Goal: Check status: Check status

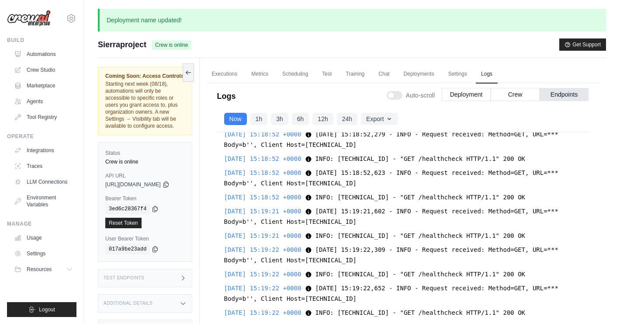
scroll to position [30639, 0]
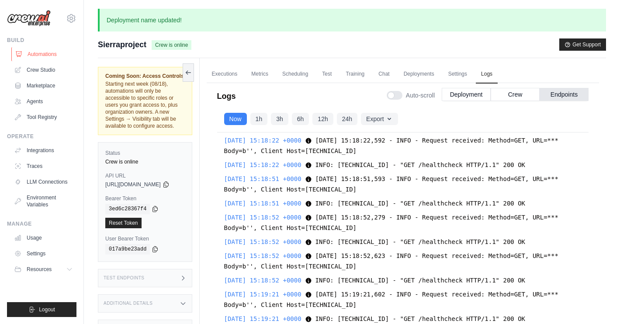
click at [52, 52] on link "Automations" at bounding box center [44, 54] width 66 height 14
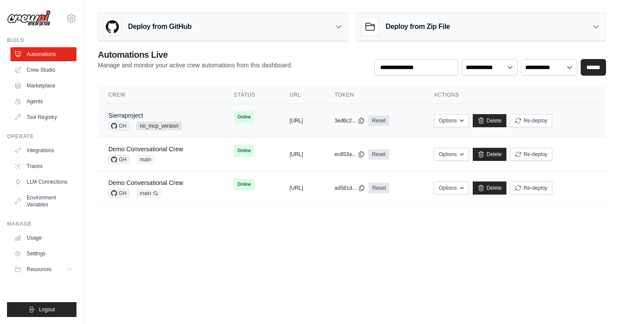
click at [162, 127] on span "no_mcp_version" at bounding box center [158, 126] width 45 height 9
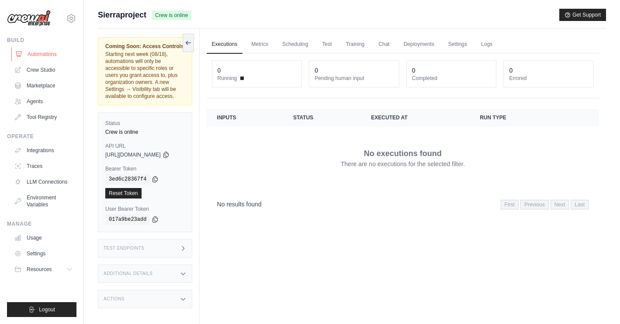
click at [48, 56] on link "Automations" at bounding box center [44, 54] width 66 height 14
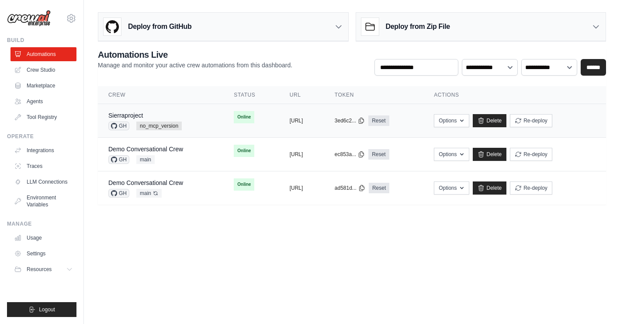
click at [118, 125] on span "GH" at bounding box center [118, 126] width 21 height 9
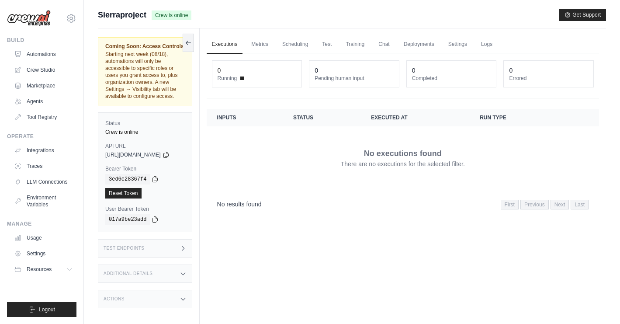
click at [104, 18] on span "Sierraproject" at bounding box center [122, 15] width 49 height 12
click at [53, 56] on link "Automations" at bounding box center [44, 54] width 66 height 14
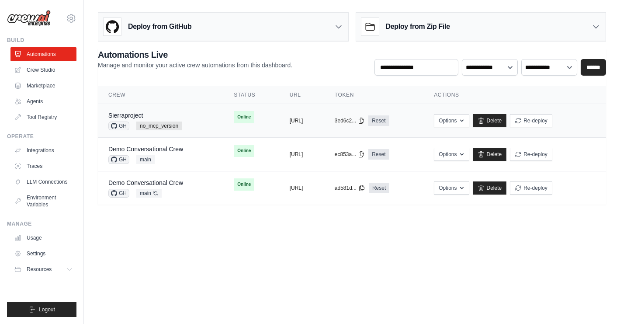
click at [315, 125] on td "copied https://sierraproject-439af589-2bb9" at bounding box center [301, 121] width 45 height 34
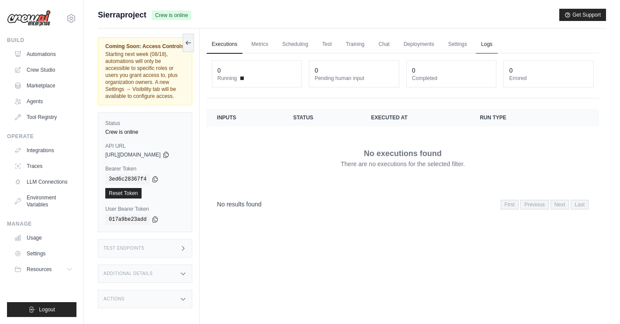
click at [498, 43] on link "Logs" at bounding box center [487, 44] width 22 height 18
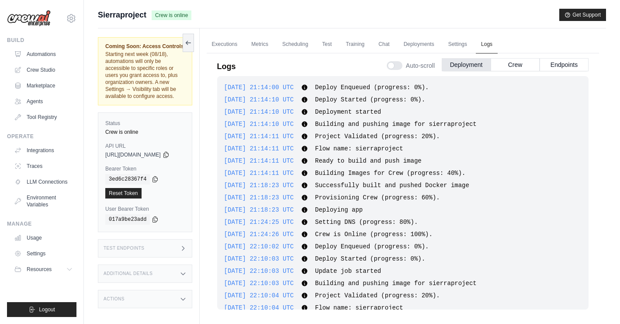
scroll to position [99, 0]
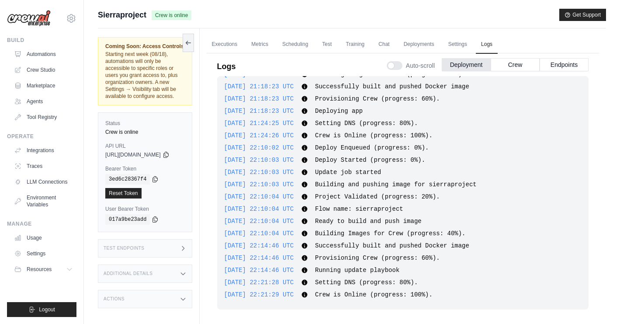
click at [565, 56] on div "Auto-scroll Deployment Crew Endpoints" at bounding box center [488, 64] width 202 height 24
click at [565, 66] on button "Endpoints" at bounding box center [564, 64] width 49 height 13
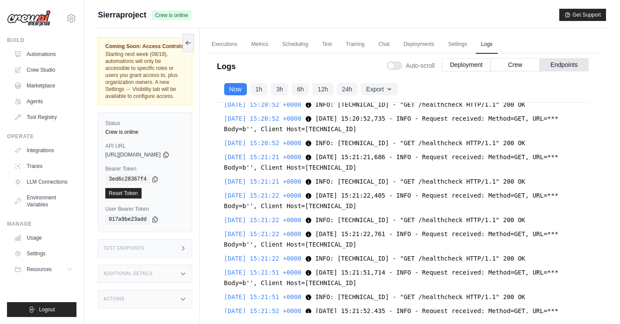
scroll to position [27438, 0]
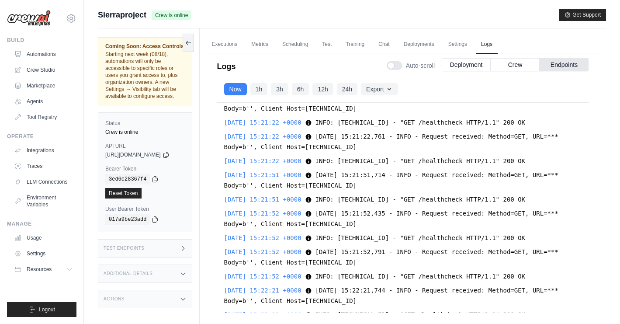
click at [363, 189] on span "[DATE] 15:21:51,714 - INFO - Request received: Method=GET, URL=*** Body=b'', Cl…" at bounding box center [391, 179] width 334 height 17
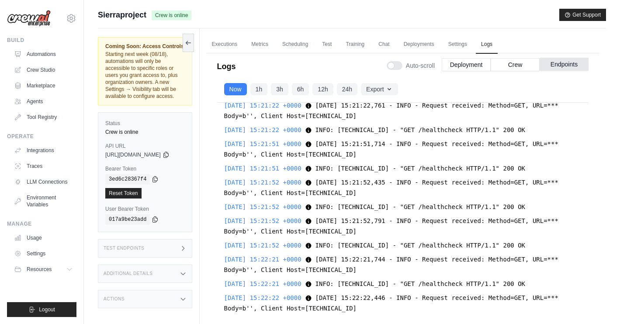
click at [559, 66] on button "Endpoints" at bounding box center [564, 64] width 49 height 13
click at [437, 160] on div "2025-08-15 15:21:51 +0000 2025-08-15 15:21:51,714 - INFO - Request received: Me…" at bounding box center [403, 149] width 358 height 21
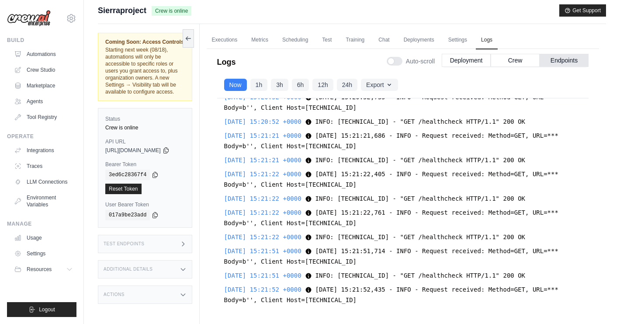
scroll to position [6, 0]
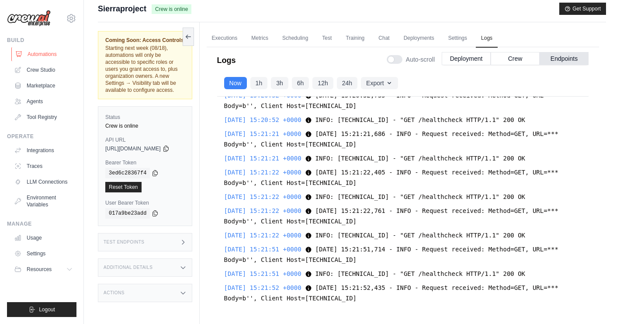
click at [52, 54] on link "Automations" at bounding box center [44, 54] width 66 height 14
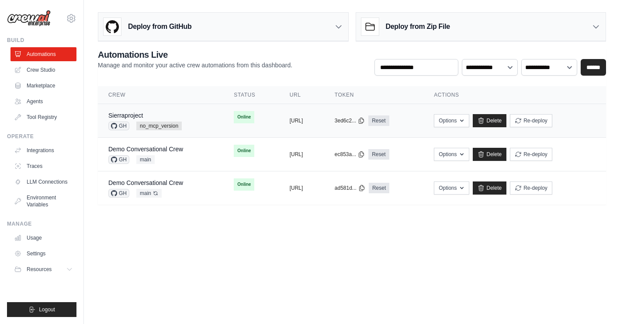
click at [146, 114] on div "Sierraproject" at bounding box center [144, 115] width 73 height 9
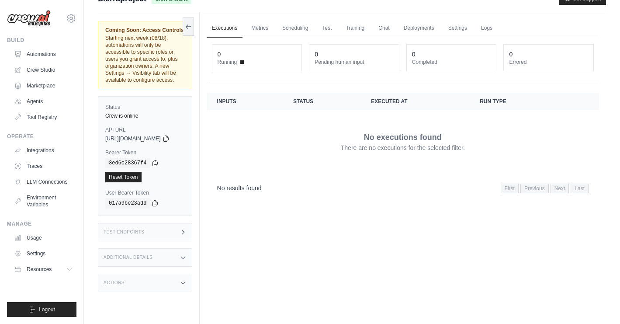
click at [151, 223] on div "Test Endpoints" at bounding box center [145, 232] width 94 height 18
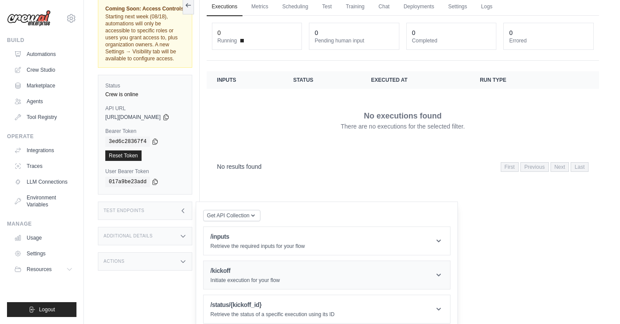
click at [250, 266] on h1 "/kickoff" at bounding box center [245, 270] width 69 height 9
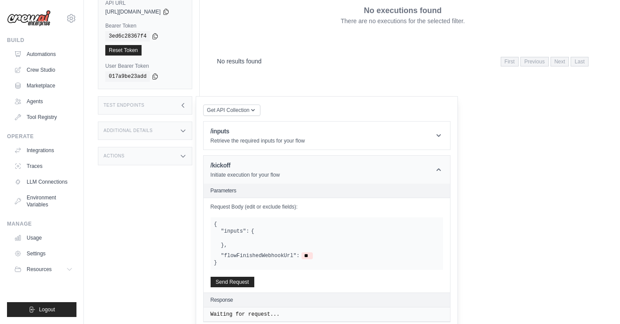
scroll to position [155, 0]
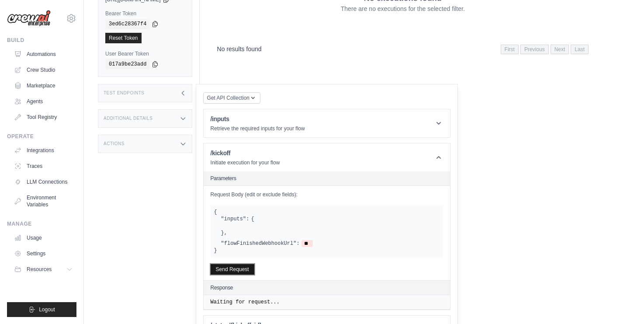
click at [245, 264] on button "Send Request" at bounding box center [233, 269] width 44 height 10
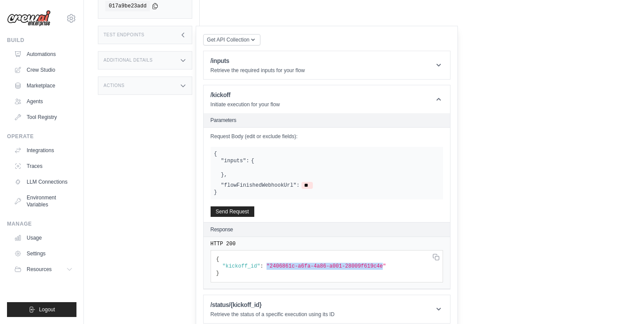
drag, startPoint x: 275, startPoint y: 258, endPoint x: 393, endPoint y: 259, distance: 117.1
click at [386, 263] on span ""2406861c-a6fa-4a86-a001-28009f619c4e"" at bounding box center [327, 266] width 120 height 6
click at [393, 264] on pre "{ "kickoff_id" : "2406861c-a6fa-4a86-a001-28009f619c4e" }" at bounding box center [327, 266] width 233 height 32
drag, startPoint x: 393, startPoint y: 259, endPoint x: 278, endPoint y: 262, distance: 114.6
click at [278, 263] on span ""2406861c-a6fa-4a86-a001-28009f619c4e"" at bounding box center [327, 266] width 120 height 6
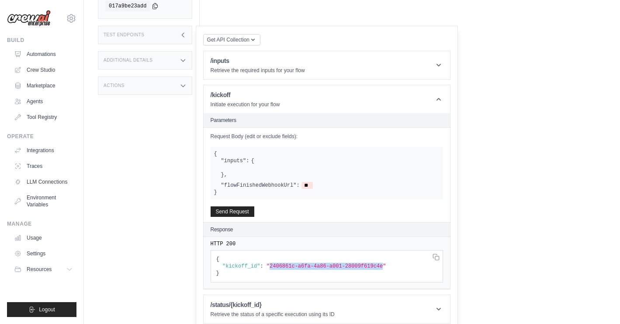
copy span "2406861c-a6fa-4a86-a001-28009f619c4e"
click at [245, 295] on article "/status/{kickoff_id} Retrieve the status of a specific execution using its ID P…" at bounding box center [326, 309] width 247 height 29
click at [245, 300] on h1 "/status/{kickoff_id}" at bounding box center [273, 304] width 124 height 9
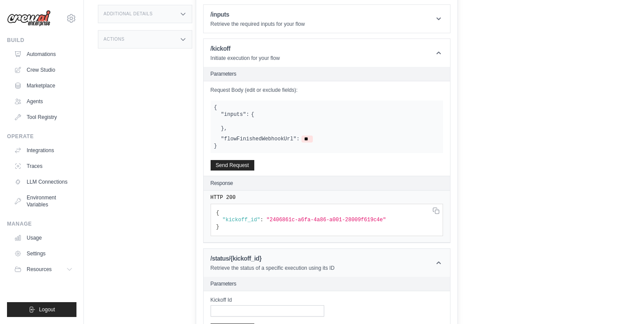
scroll to position [305, 0]
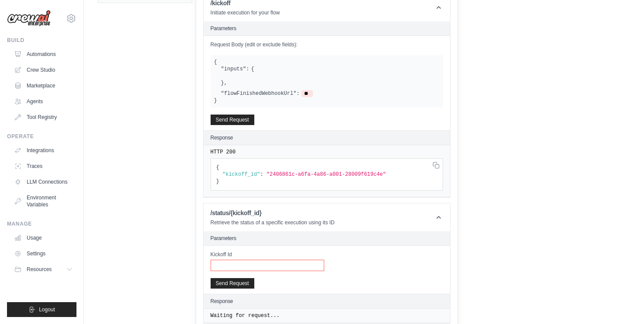
click at [239, 260] on input "Kickoff Id" at bounding box center [268, 265] width 114 height 11
paste input "**********"
type input "**********"
click at [242, 278] on button "Send Request" at bounding box center [233, 283] width 44 height 10
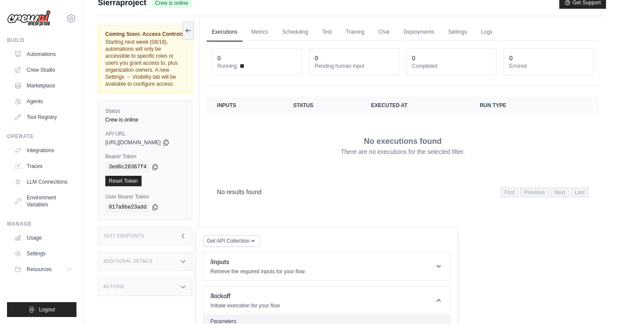
scroll to position [0, 0]
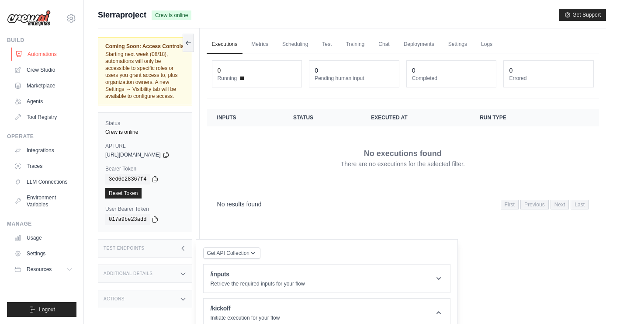
click at [60, 53] on link "Automations" at bounding box center [44, 54] width 66 height 14
